Goal: Information Seeking & Learning: Learn about a topic

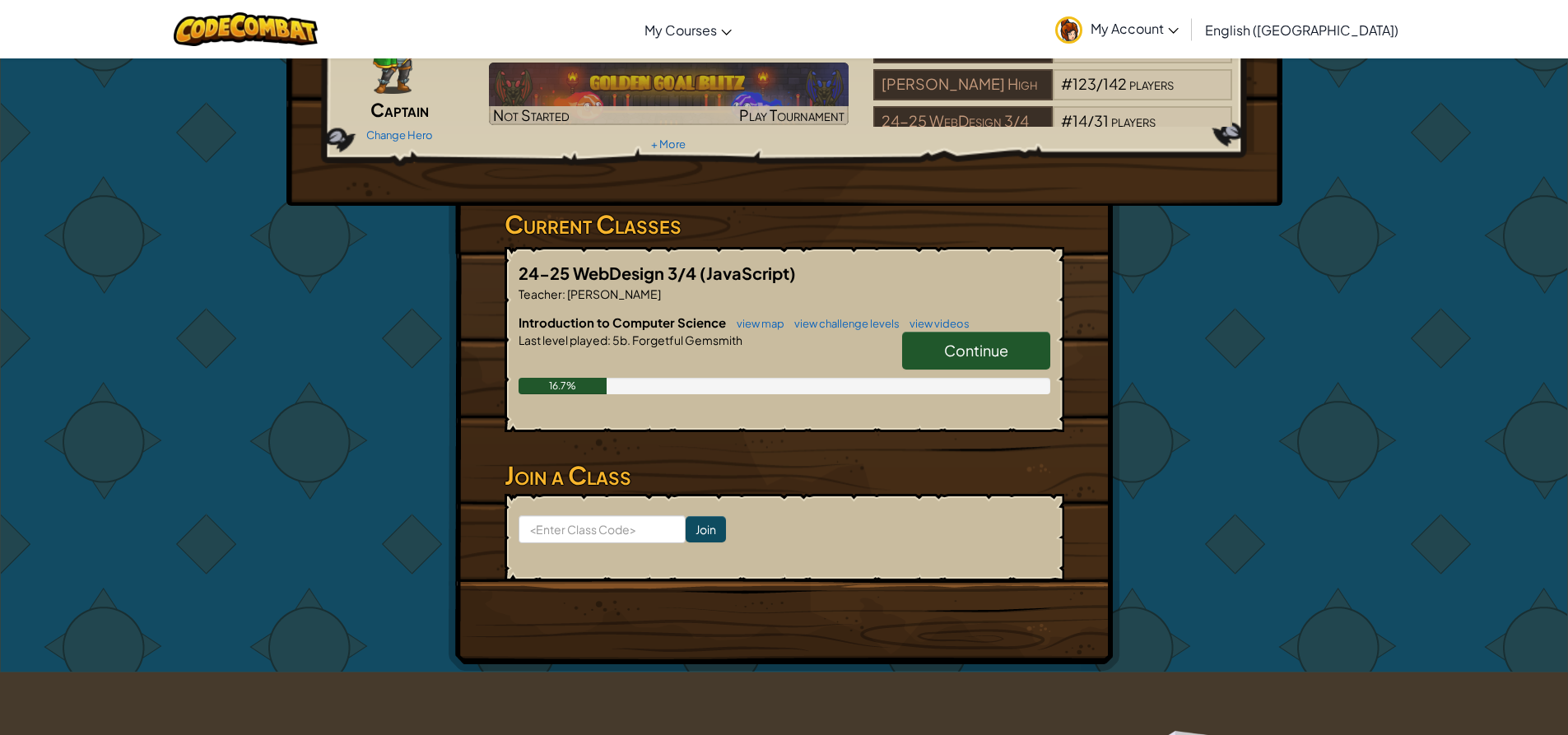
scroll to position [165, 0]
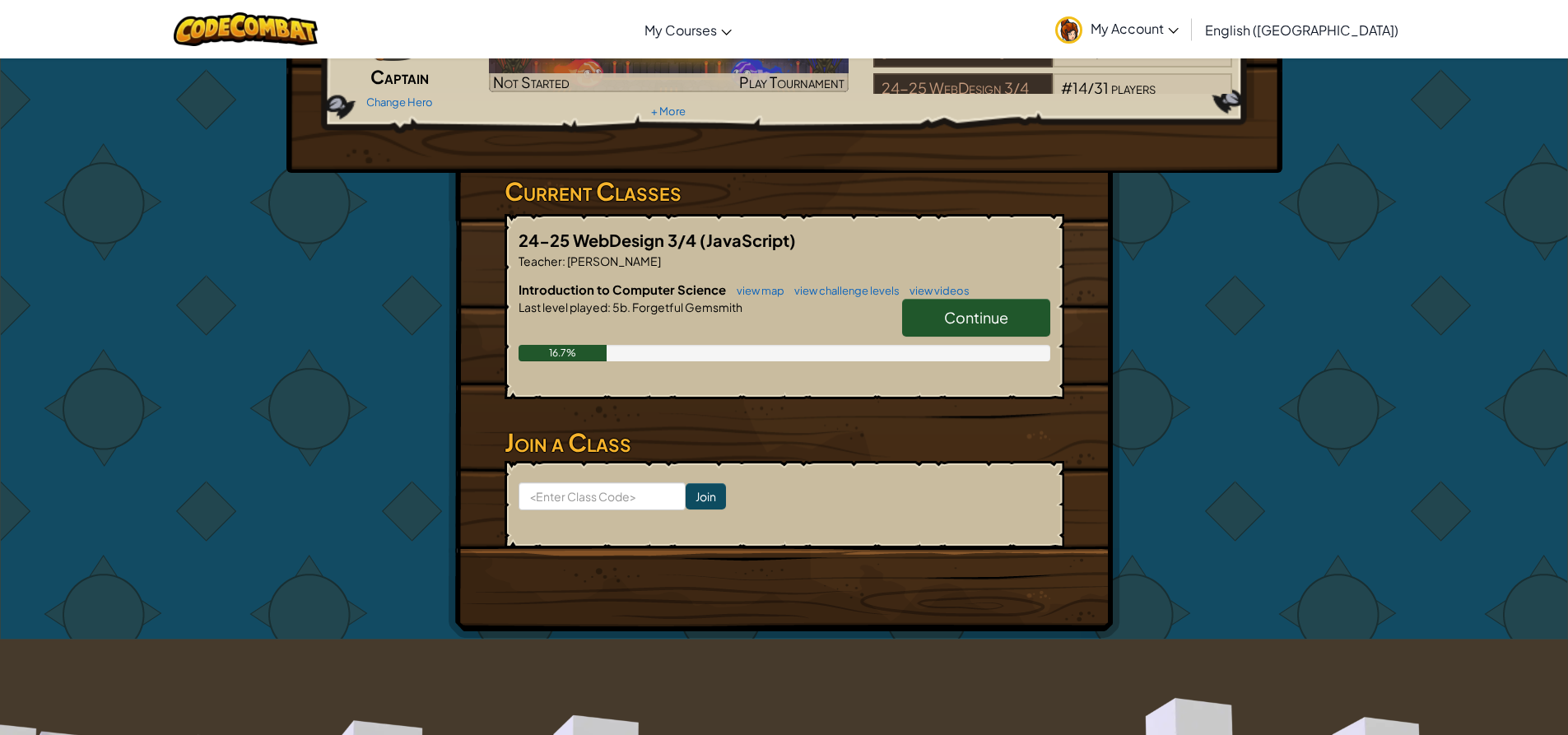
click at [982, 307] on link "Continue" at bounding box center [976, 318] width 148 height 38
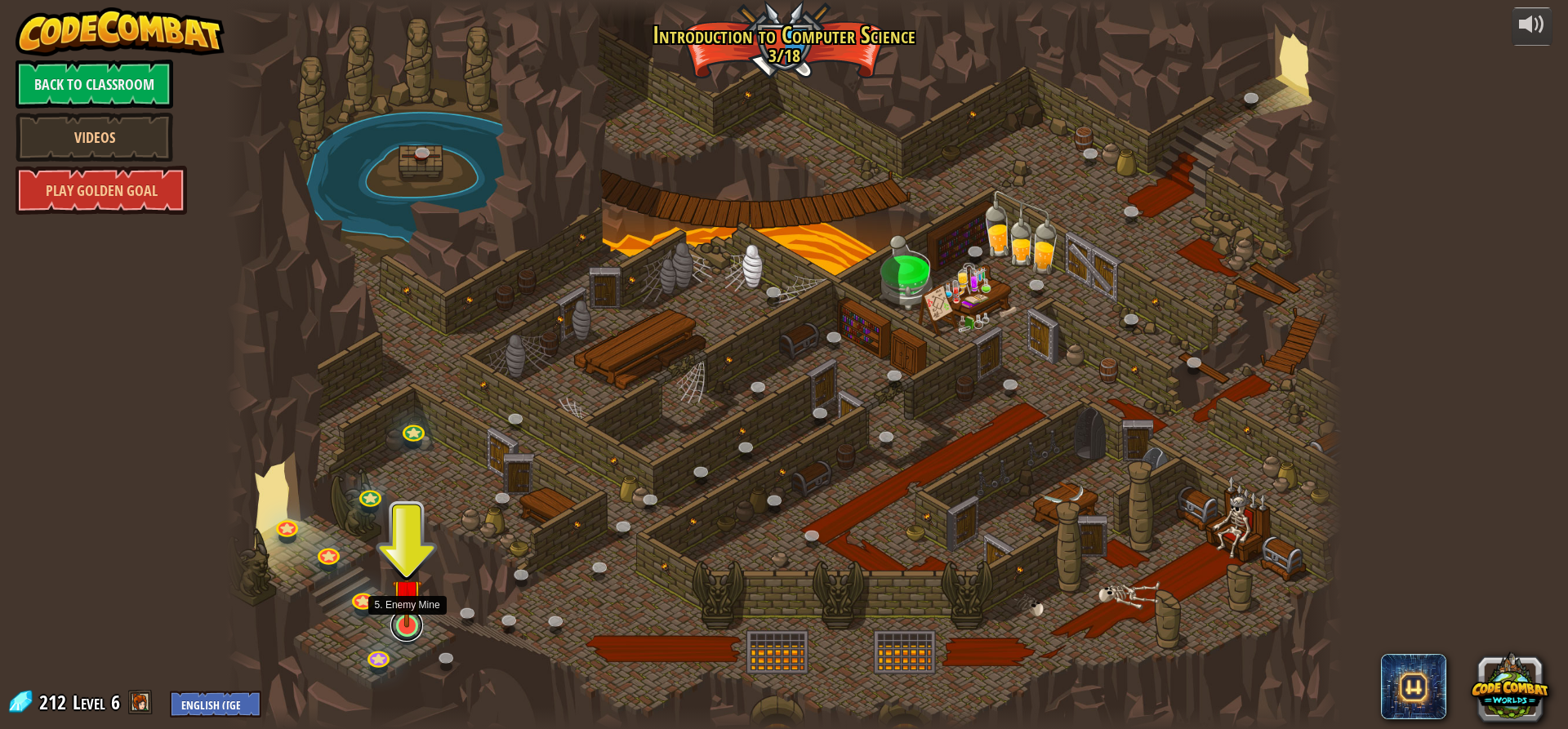
click at [406, 632] on link at bounding box center [407, 625] width 33 height 33
